Goal: Task Accomplishment & Management: Complete application form

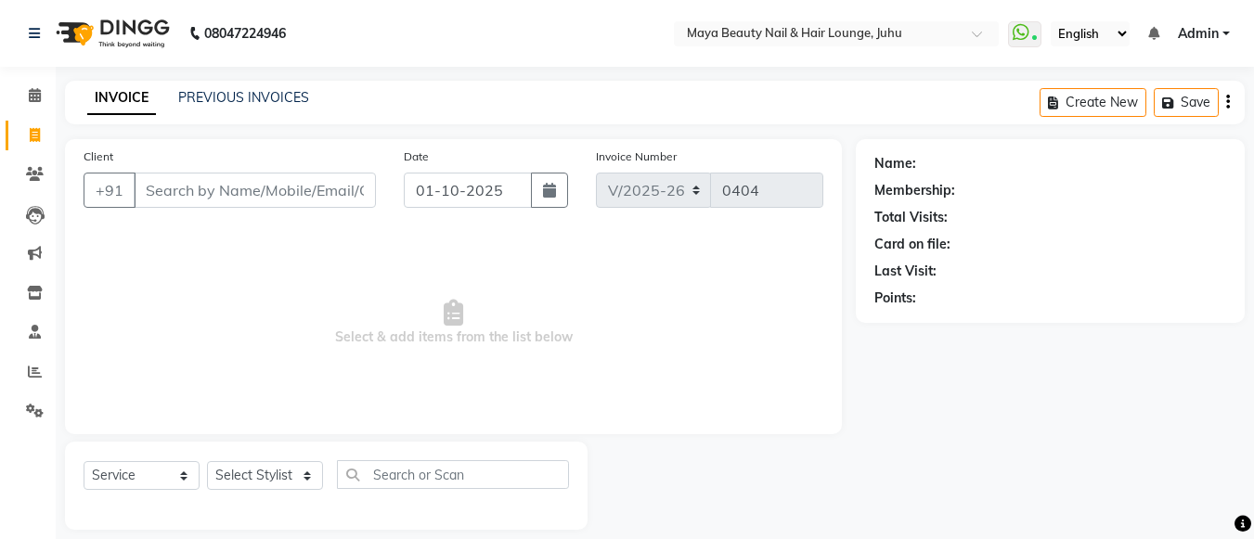
select select "4023"
select select "service"
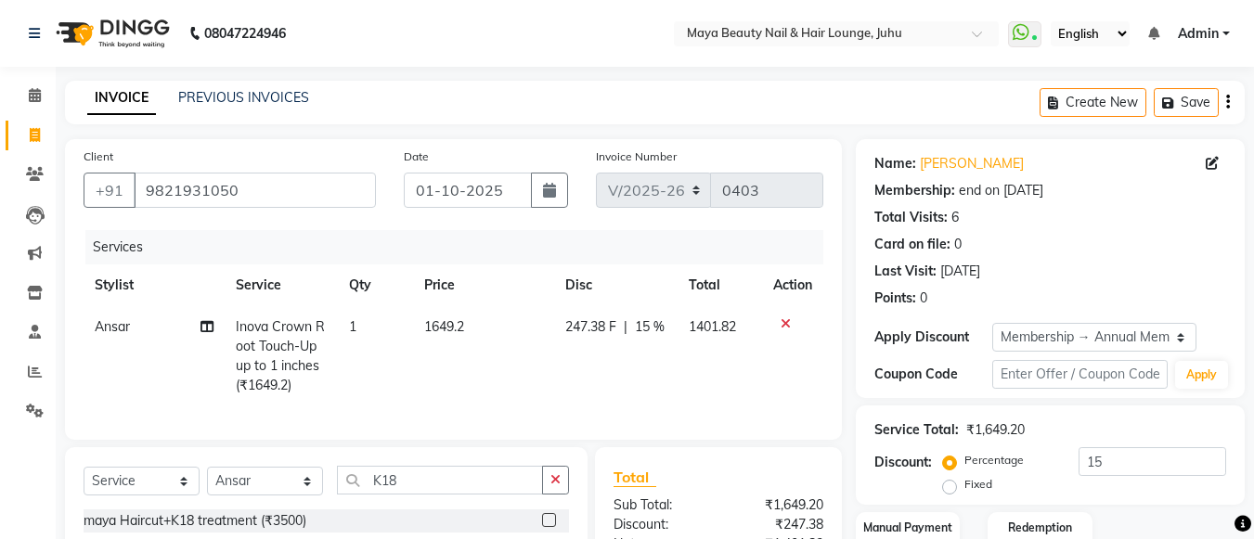
select select "4023"
select select "service"
select select "20268"
select select "1: Object"
click at [227, 98] on link "PREVIOUS INVOICES" at bounding box center [243, 97] width 131 height 17
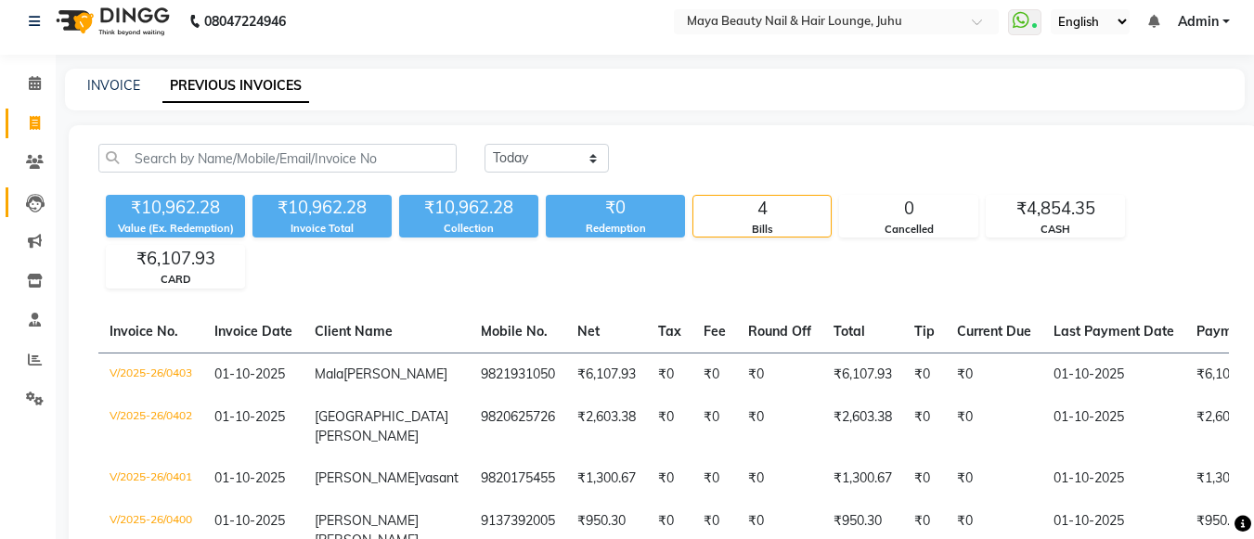
scroll to position [11, 0]
click at [115, 86] on link "INVOICE" at bounding box center [113, 86] width 53 height 17
select select "4023"
select select "service"
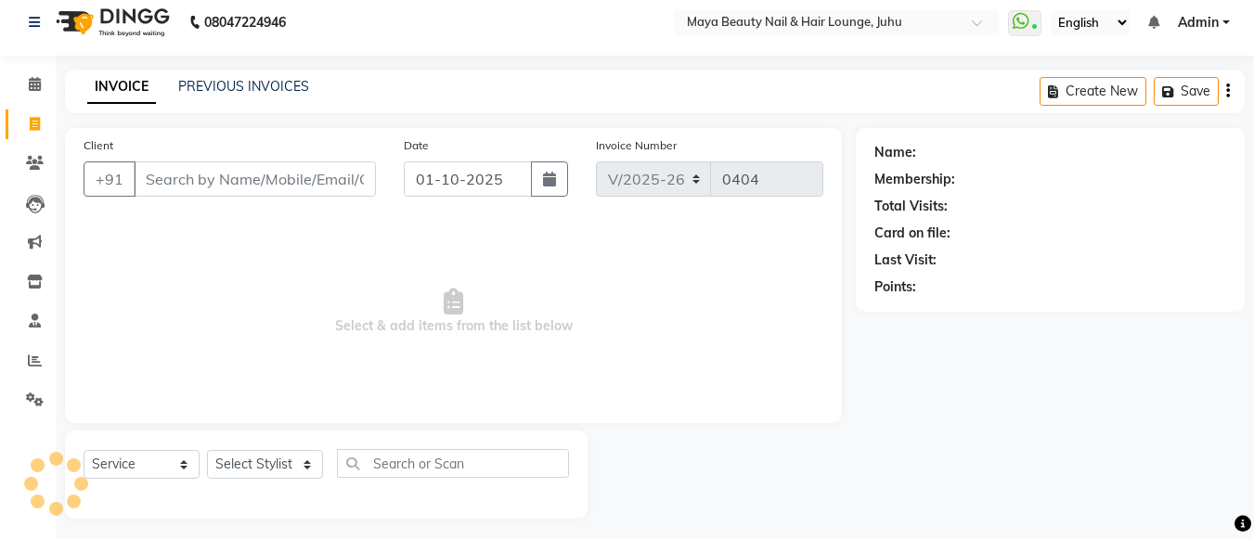
scroll to position [19, 0]
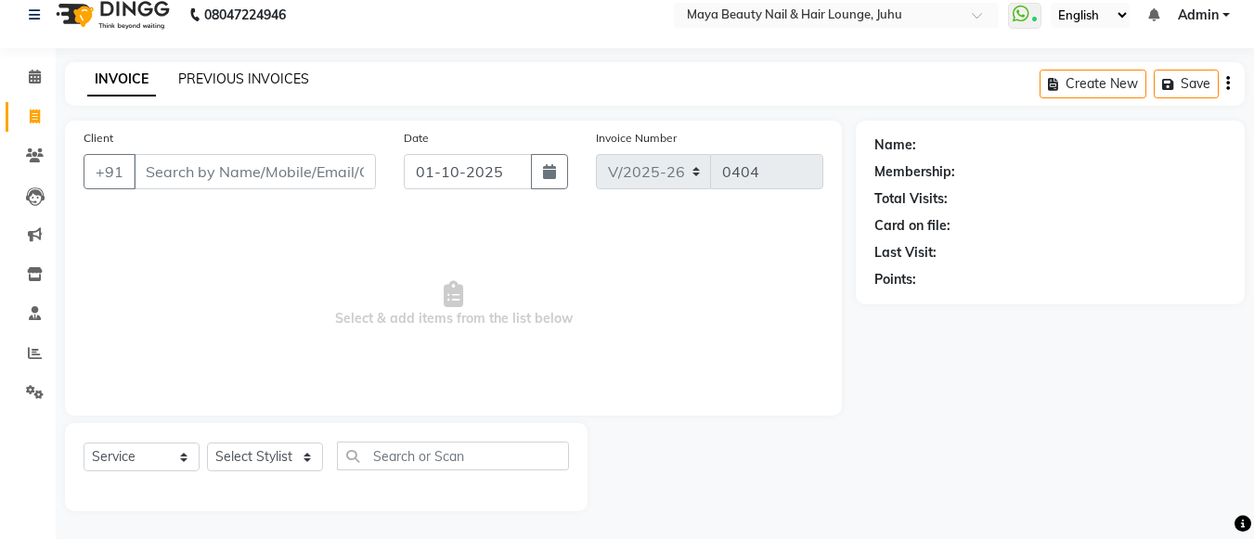
click at [219, 81] on link "PREVIOUS INVOICES" at bounding box center [243, 79] width 131 height 17
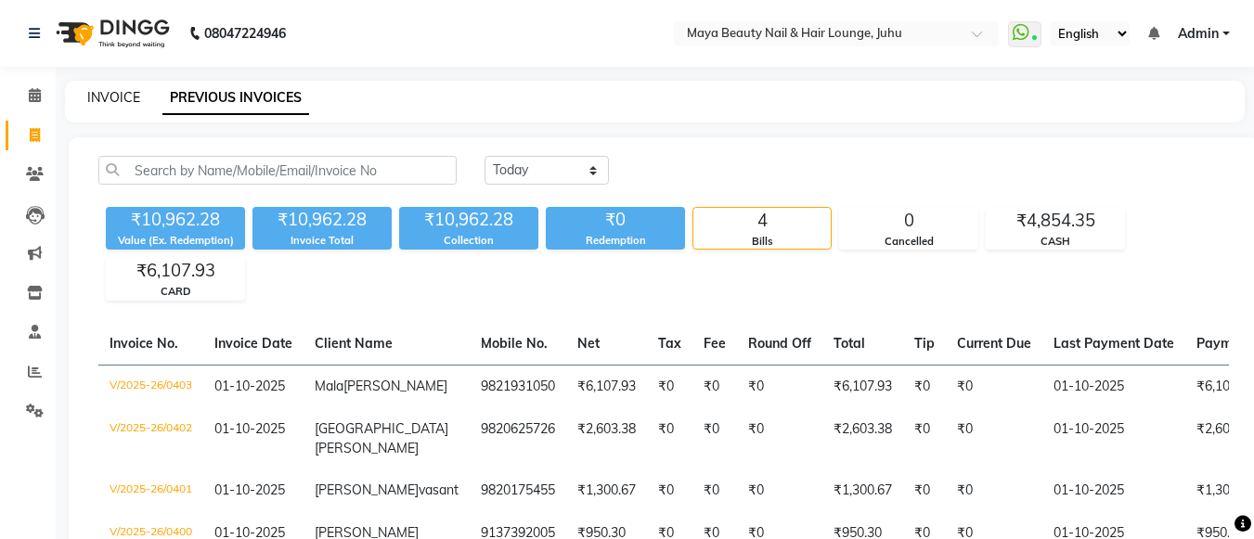
click at [112, 95] on link "INVOICE" at bounding box center [113, 97] width 53 height 17
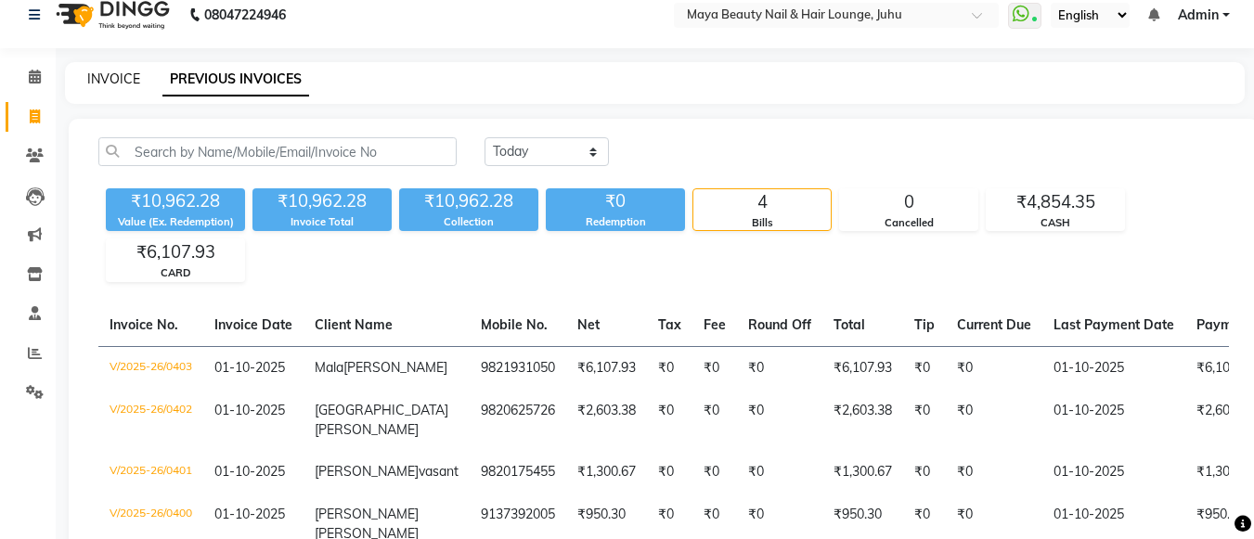
select select "4023"
select select "service"
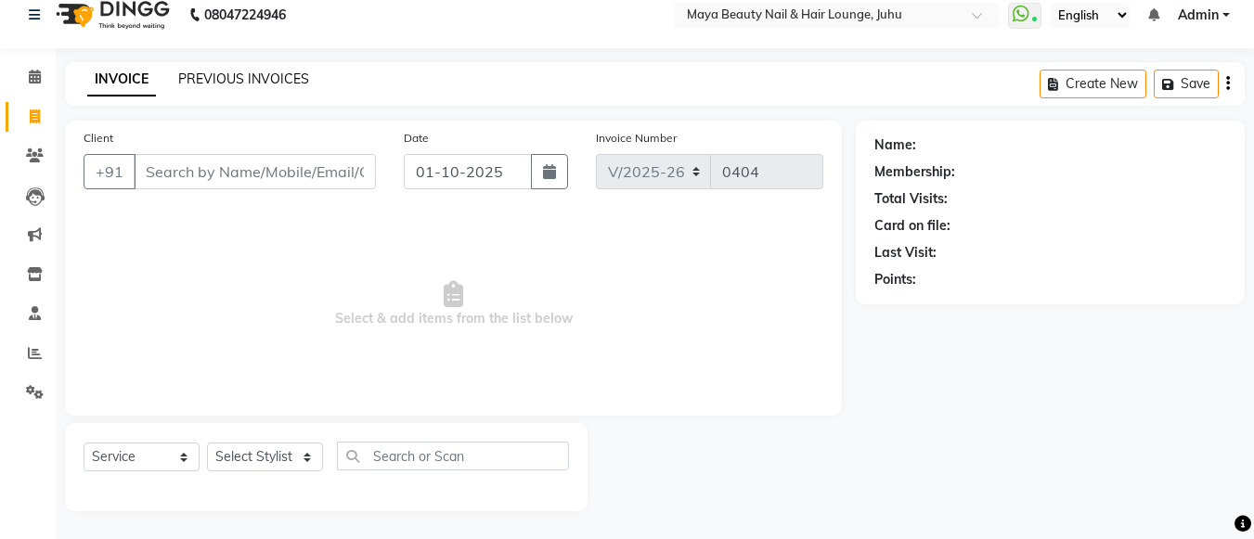
click at [228, 85] on link "PREVIOUS INVOICES" at bounding box center [243, 79] width 131 height 17
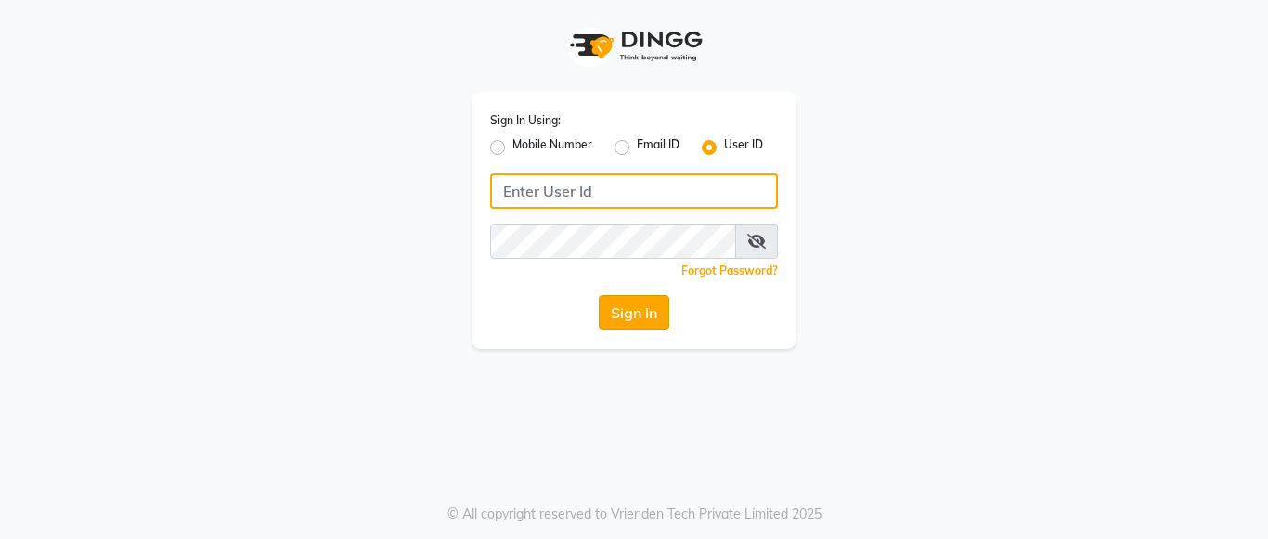
type input "mayahairandbeauty"
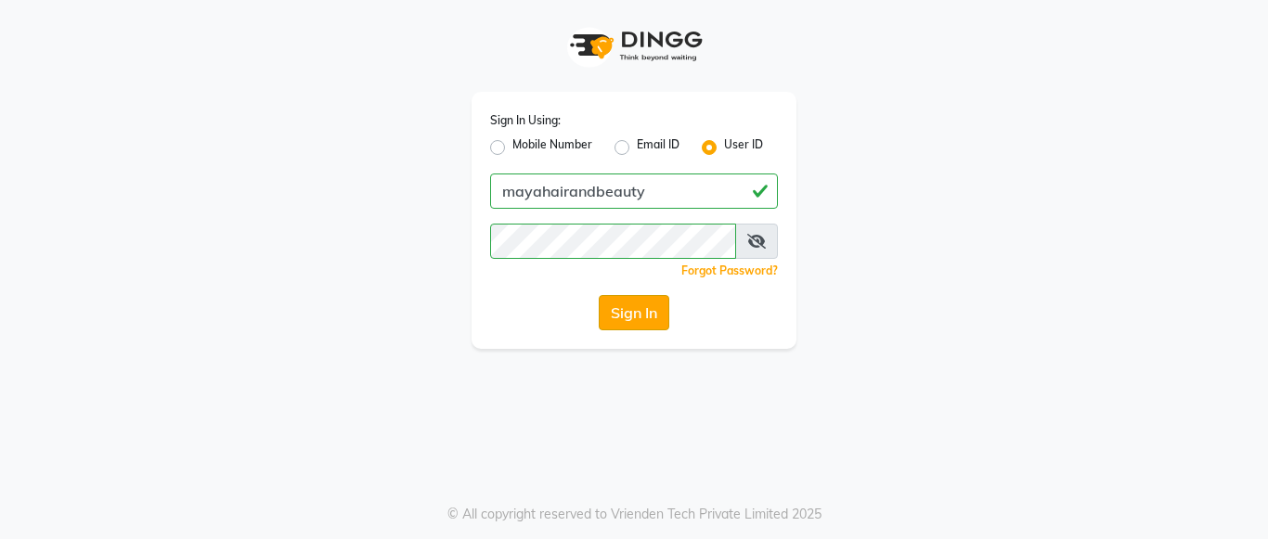
click at [645, 302] on button "Sign In" at bounding box center [634, 312] width 71 height 35
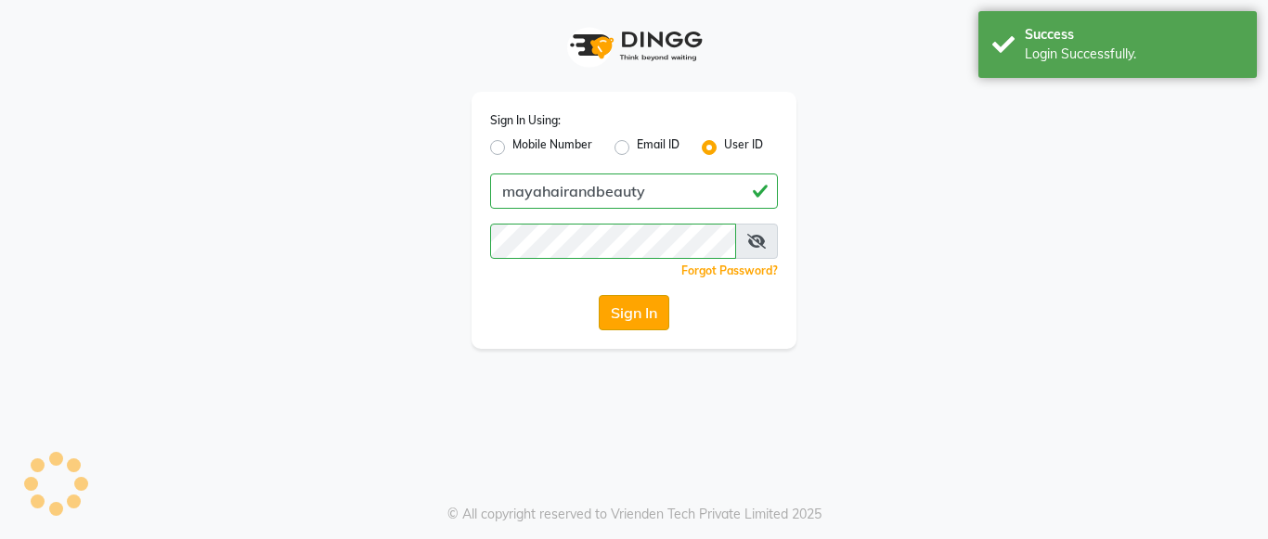
click at [645, 302] on div "Sign In" at bounding box center [634, 312] width 288 height 35
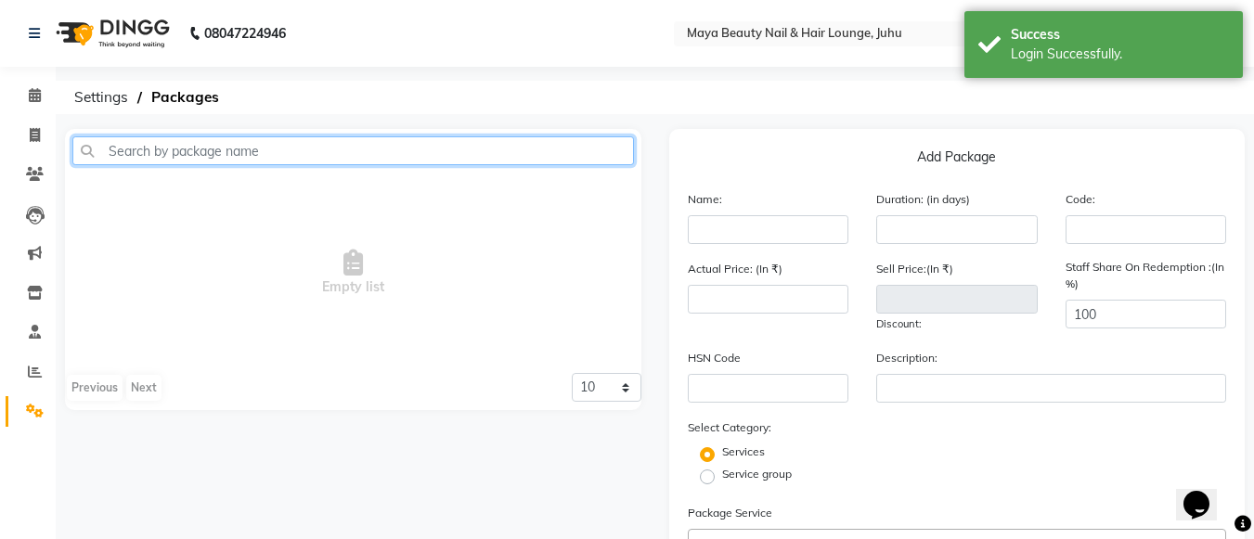
click at [115, 142] on input "text" at bounding box center [353, 150] width 562 height 29
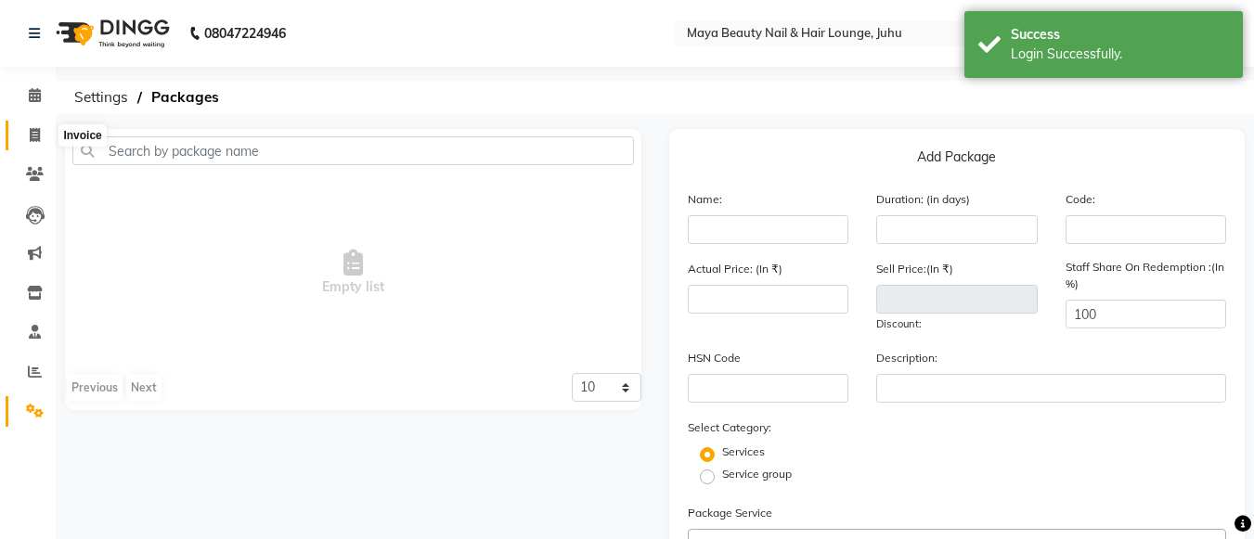
click at [31, 141] on icon at bounding box center [35, 135] width 10 height 14
select select "4023"
select select "service"
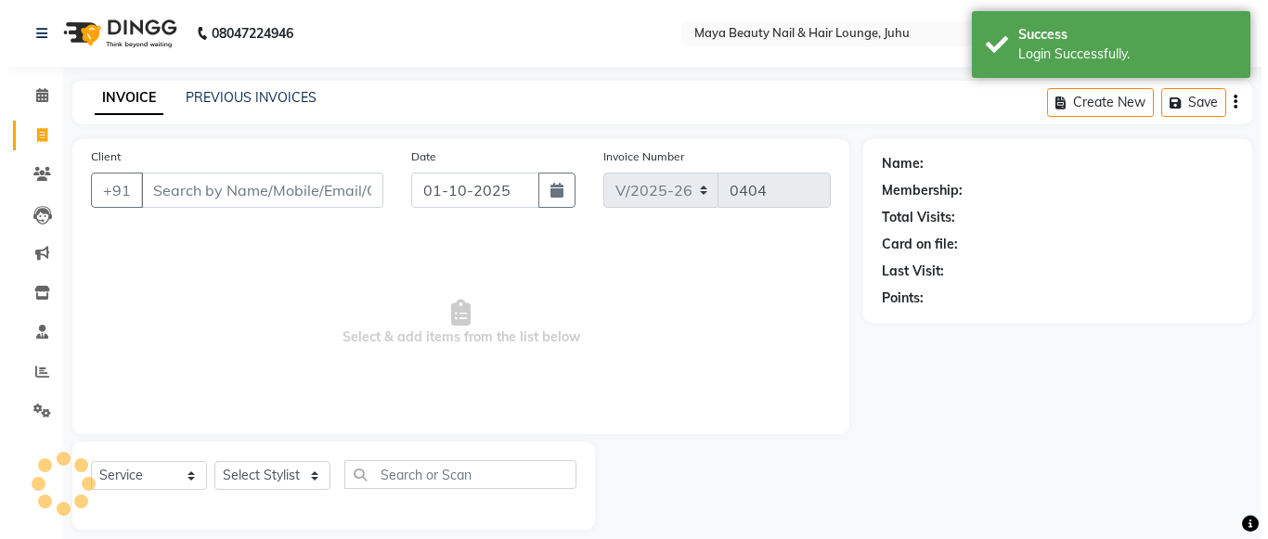
scroll to position [19, 0]
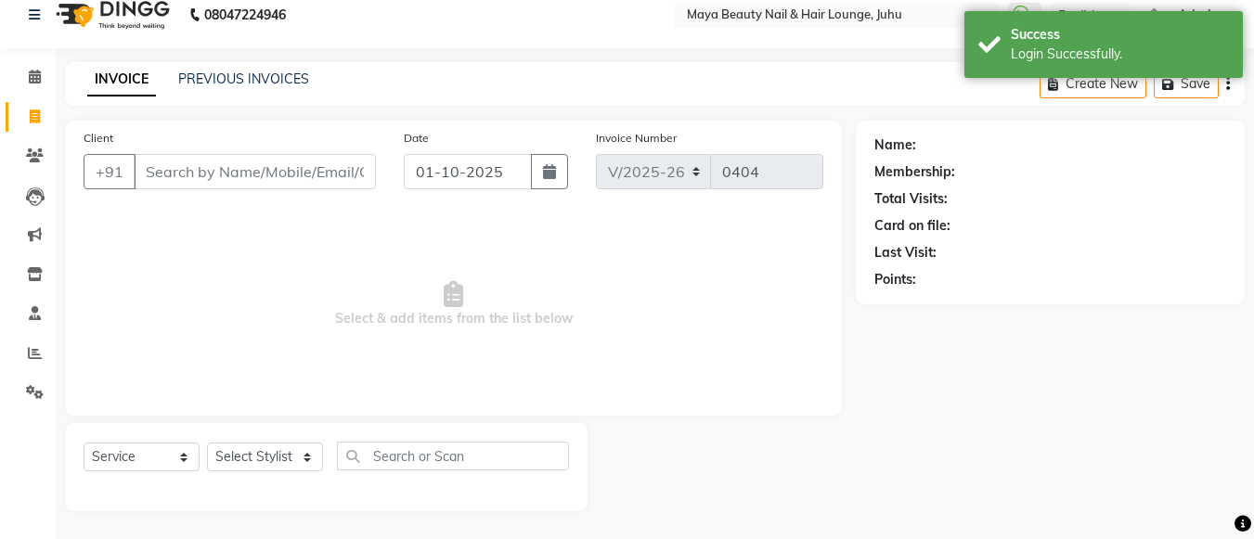
click at [162, 180] on input "Client" at bounding box center [255, 171] width 242 height 35
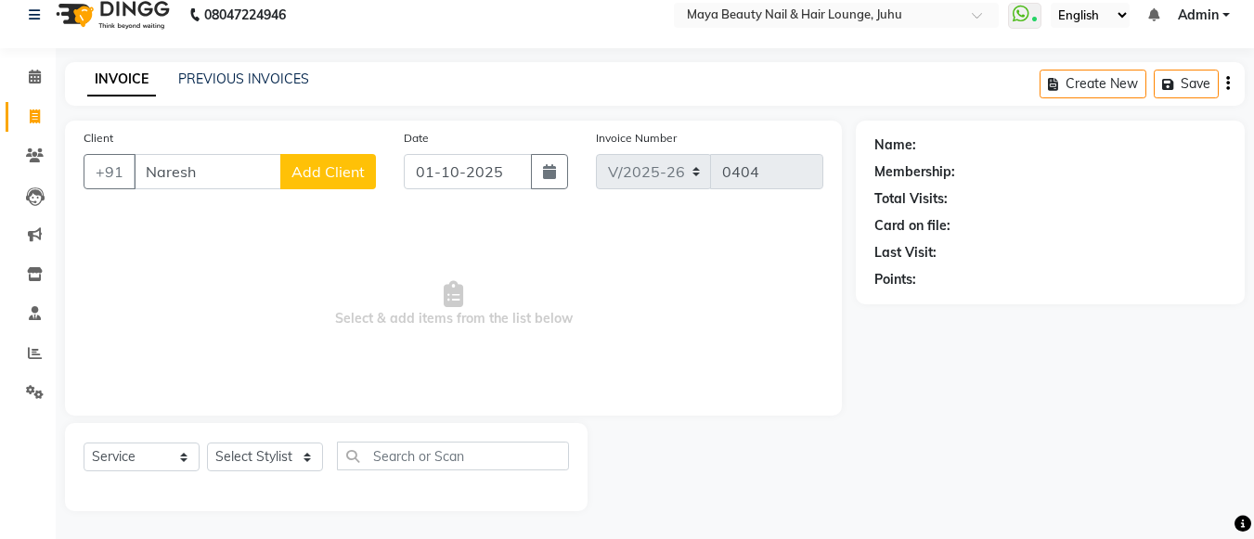
type input "Naresh"
click at [327, 167] on span "Add Client" at bounding box center [327, 171] width 73 height 19
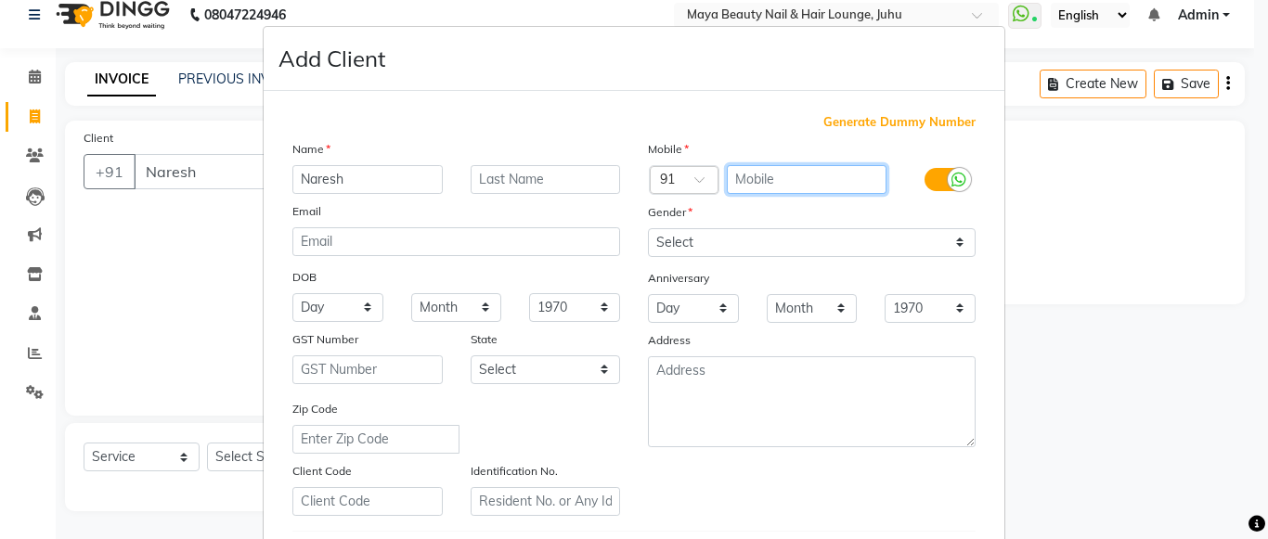
click at [740, 177] on input "text" at bounding box center [807, 179] width 161 height 29
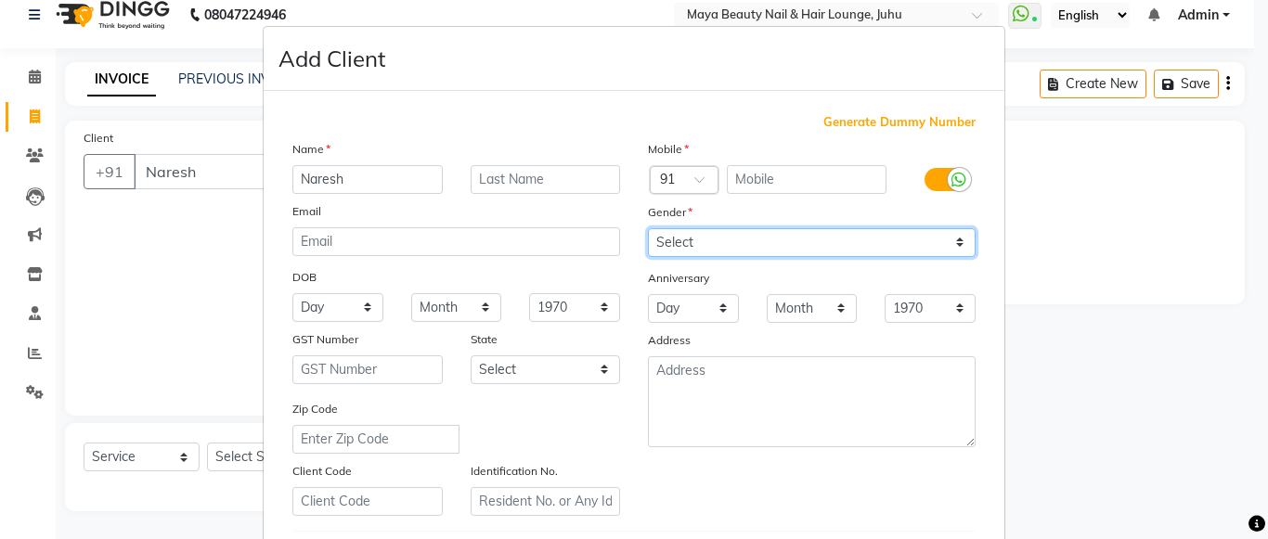
click at [738, 241] on select "Select Male Female Other Prefer Not To Say" at bounding box center [812, 242] width 328 height 29
select select "male"
click at [648, 228] on select "Select Male Female Other Prefer Not To Say" at bounding box center [812, 242] width 328 height 29
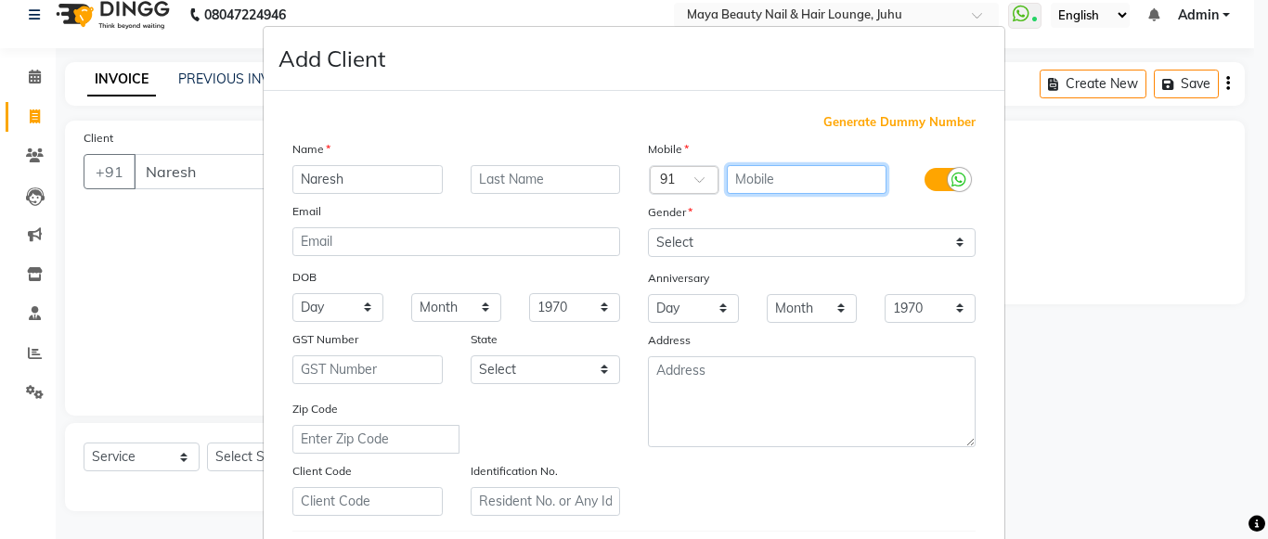
click at [756, 182] on input "text" at bounding box center [807, 179] width 161 height 29
type input "+"
click at [382, 171] on input "Naresh" at bounding box center [367, 179] width 150 height 29
type input "N"
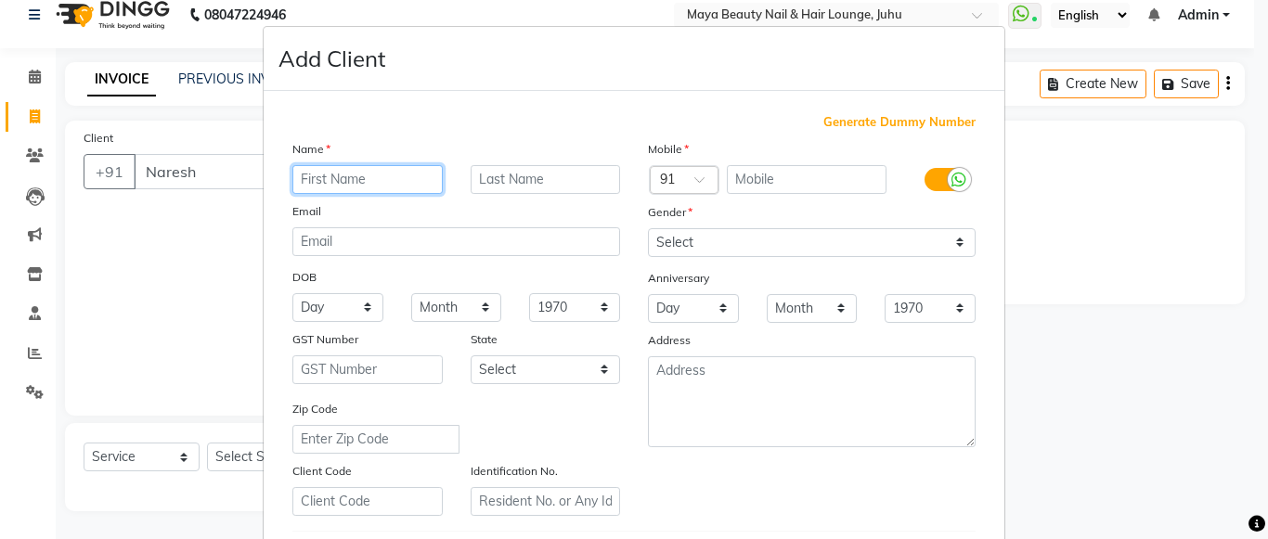
click at [306, 183] on input "text" at bounding box center [367, 179] width 150 height 29
click at [728, 177] on input "text" at bounding box center [807, 179] width 161 height 29
click at [776, 163] on div "Mobile" at bounding box center [812, 152] width 356 height 26
click at [756, 176] on input "text" at bounding box center [807, 179] width 161 height 29
